Goal: Task Accomplishment & Management: Manage account settings

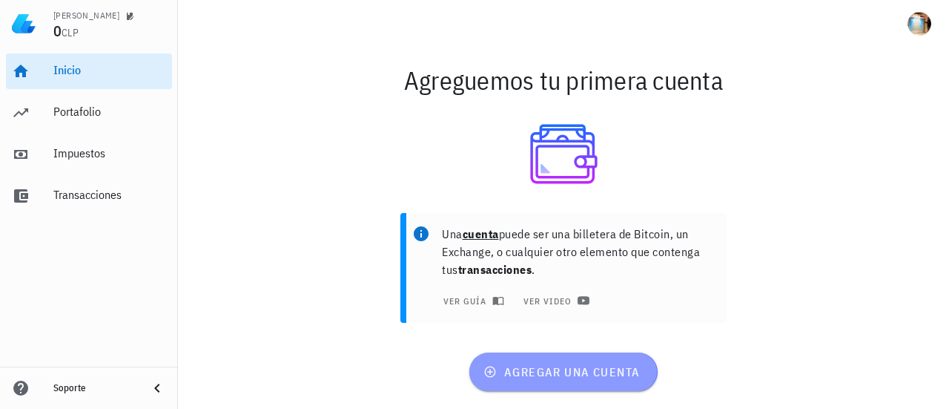
click at [574, 372] on span "agregar una cuenta" at bounding box center [564, 371] width 154 height 15
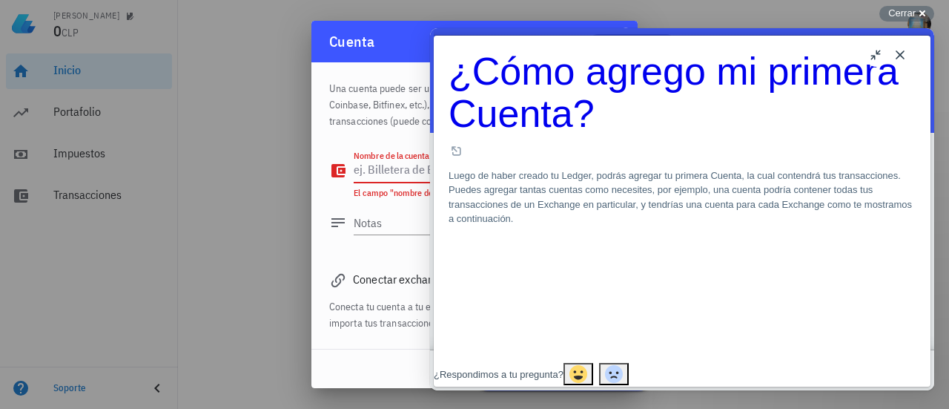
click at [423, 178] on textarea "Nombre de la cuenta" at bounding box center [469, 171] width 231 height 24
click at [902, 56] on button "Close" at bounding box center [900, 55] width 24 height 24
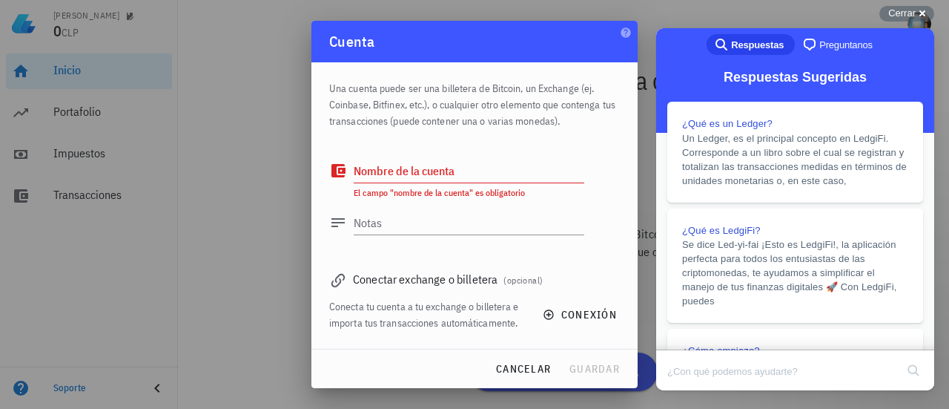
click at [544, 174] on textarea "Nombre de la cuenta" at bounding box center [469, 171] width 231 height 24
click at [498, 228] on textarea "Notas" at bounding box center [469, 223] width 231 height 24
click at [466, 282] on div "Conectar exchange o billetera (opcional)" at bounding box center [474, 278] width 291 height 21
click at [556, 303] on button "conexión" at bounding box center [581, 314] width 95 height 27
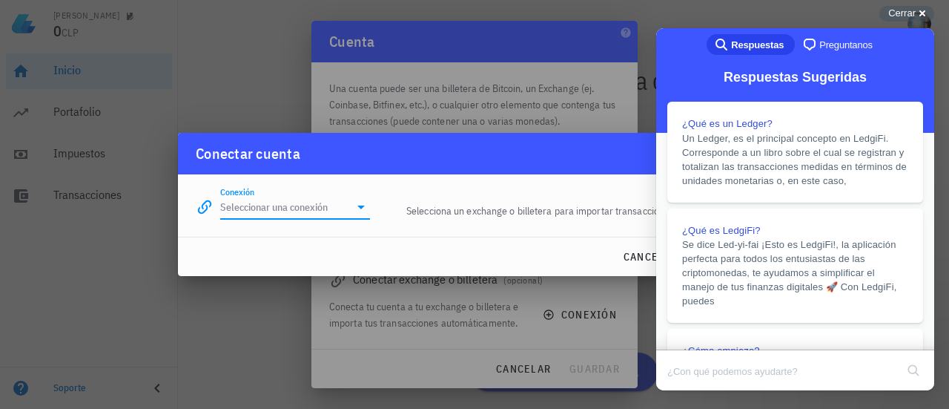
click at [332, 208] on input "Conexión" at bounding box center [284, 207] width 129 height 24
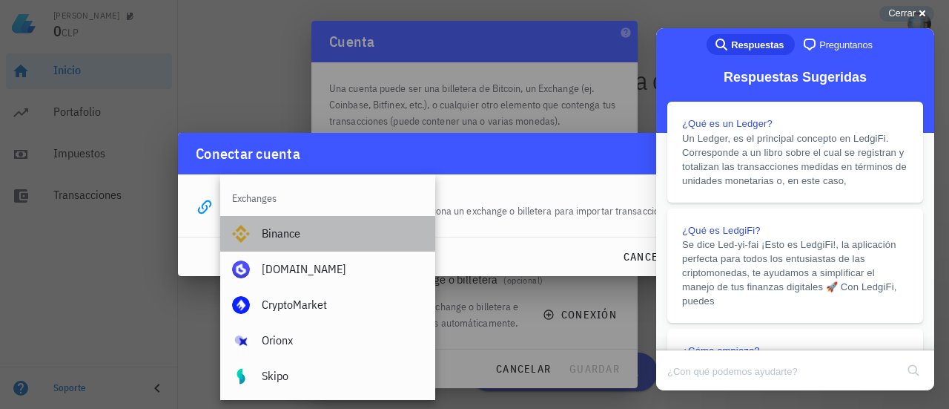
click at [295, 235] on div "Binance" at bounding box center [343, 233] width 162 height 14
type input "Binance"
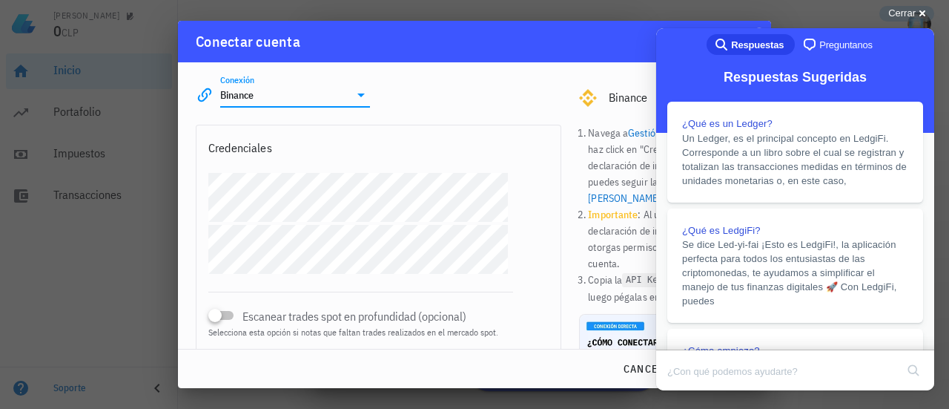
click at [604, 177] on li "Navega a Gestión de API en Binance, haz click en "Crear una API de declaración …" at bounding box center [670, 166] width 165 height 82
click at [620, 273] on li "Copia la API Key y Secret Key , luego pégalas en este formulario." at bounding box center [670, 287] width 165 height 33
click at [920, 11] on div "Cerrar cross-small" at bounding box center [907, 14] width 55 height 16
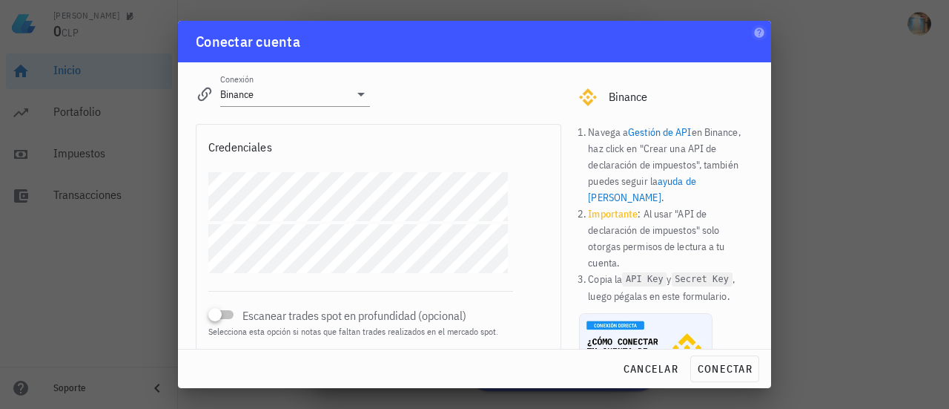
scroll to position [1, 0]
click at [844, 262] on div at bounding box center [474, 204] width 949 height 409
click at [672, 374] on span "cancelar" at bounding box center [651, 368] width 56 height 13
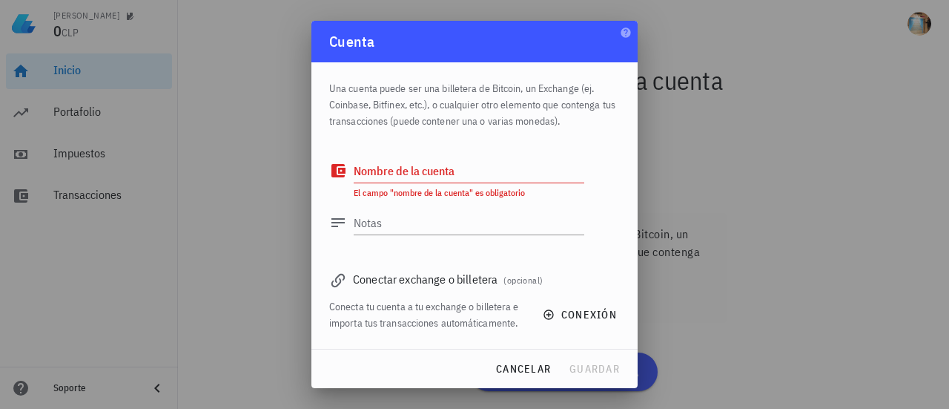
scroll to position [0, 0]
click at [544, 369] on span "cancelar" at bounding box center [523, 368] width 56 height 13
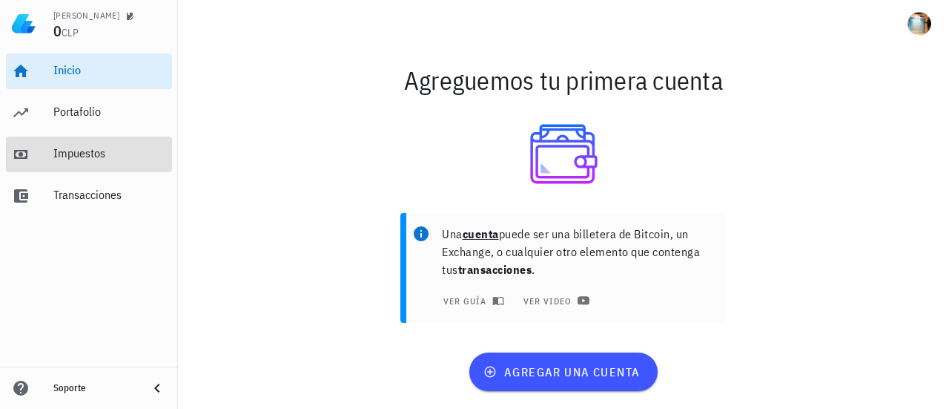
click at [111, 164] on div "Impuestos" at bounding box center [109, 153] width 113 height 33
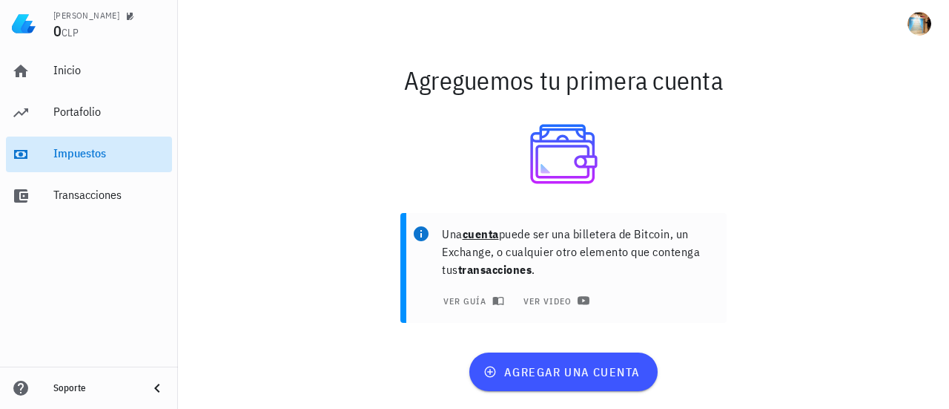
click at [118, 159] on div "Impuestos" at bounding box center [109, 153] width 113 height 14
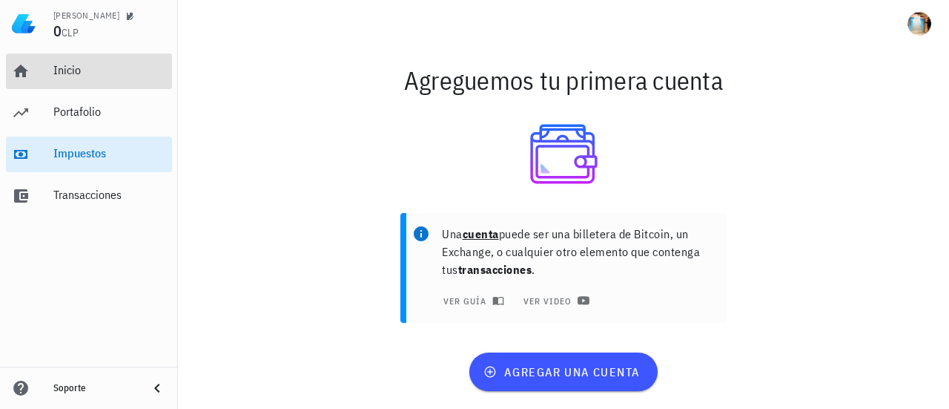
click at [70, 66] on div "Inicio" at bounding box center [109, 70] width 113 height 14
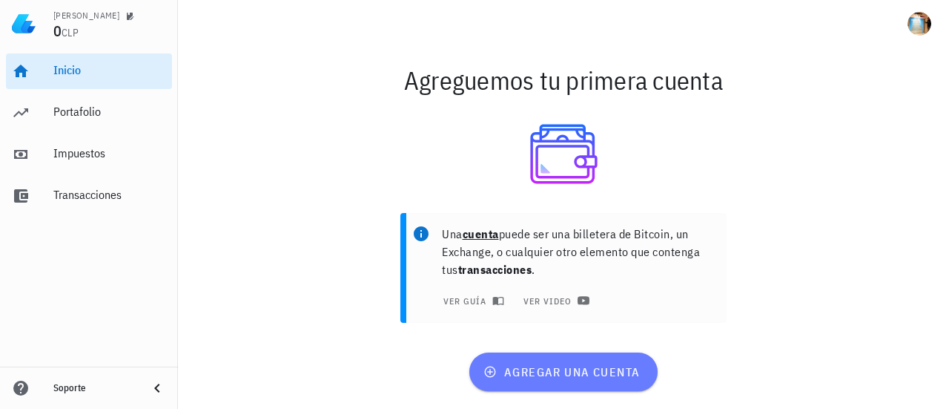
click at [527, 369] on span "agregar una cuenta" at bounding box center [564, 371] width 154 height 15
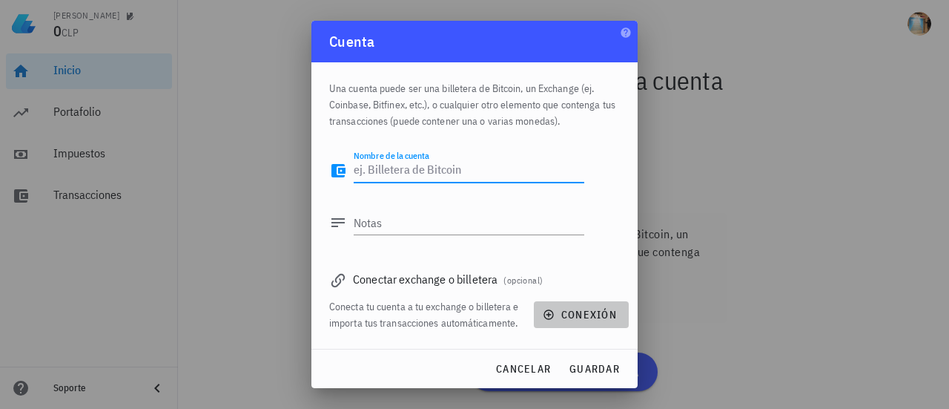
click at [573, 320] on span "conexión" at bounding box center [581, 314] width 71 height 13
